Goal: Task Accomplishment & Management: Complete application form

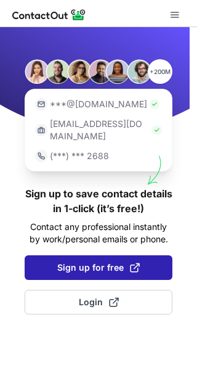
click at [68, 261] on span "Sign up for free" at bounding box center [98, 267] width 83 height 12
click at [76, 261] on span "Sign up for free" at bounding box center [98, 267] width 83 height 12
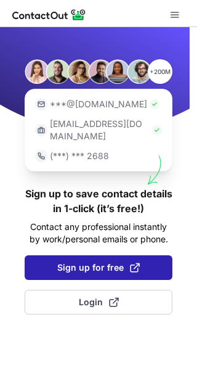
click at [76, 261] on span "Sign up for free" at bounding box center [98, 267] width 83 height 12
